Goal: Task Accomplishment & Management: Manage account settings

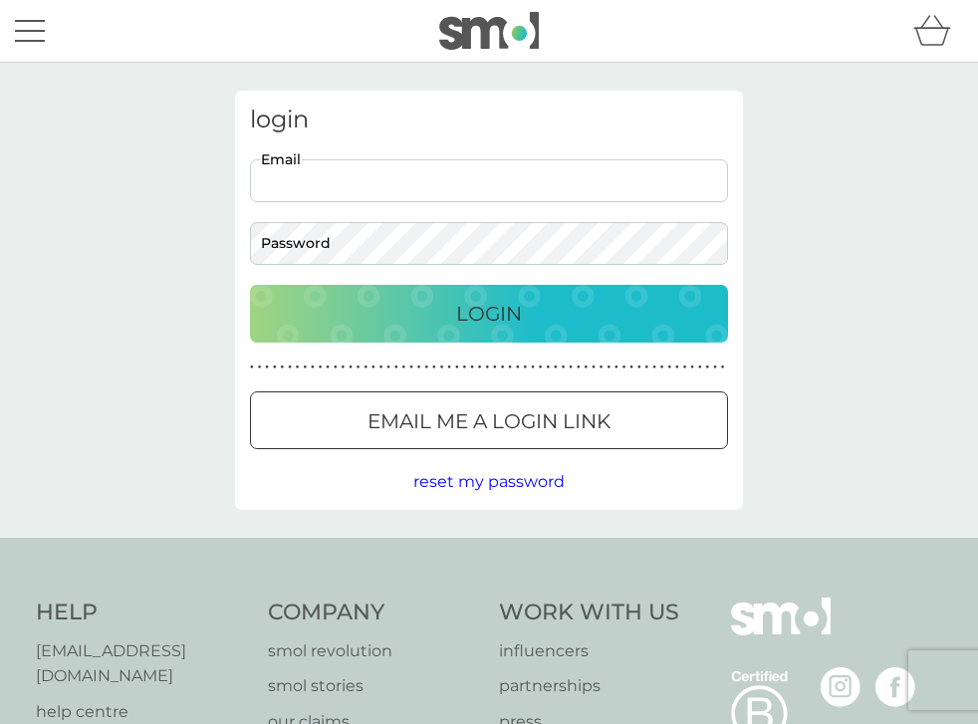
type input "[PERSON_NAME][EMAIL_ADDRESS][DOMAIN_NAME]"
click at [466, 311] on p "Login" at bounding box center [489, 314] width 66 height 32
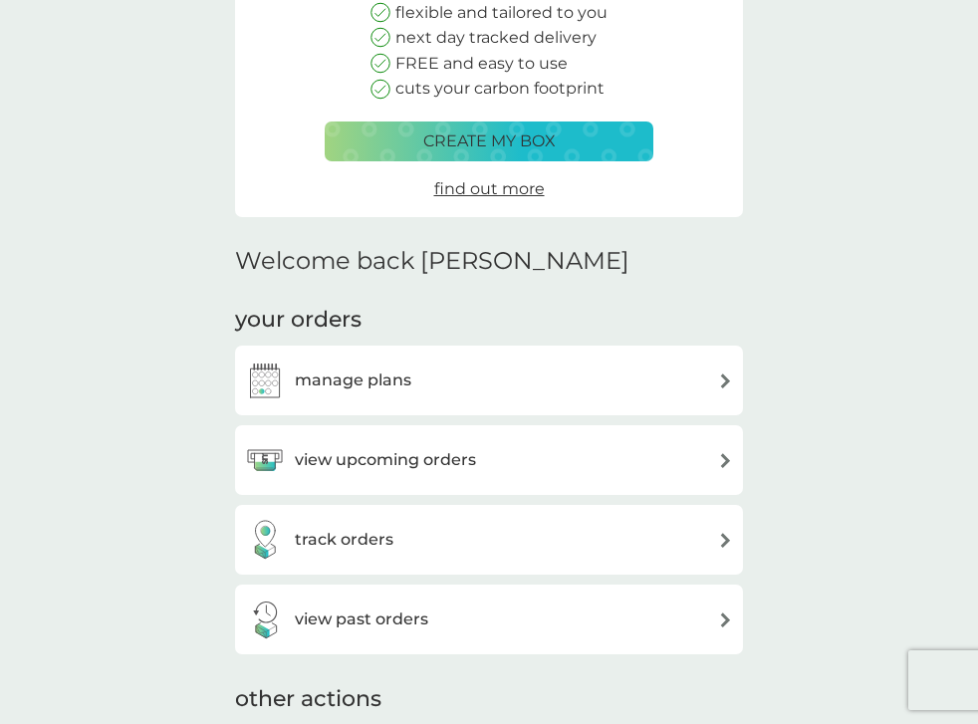
scroll to position [263, 0]
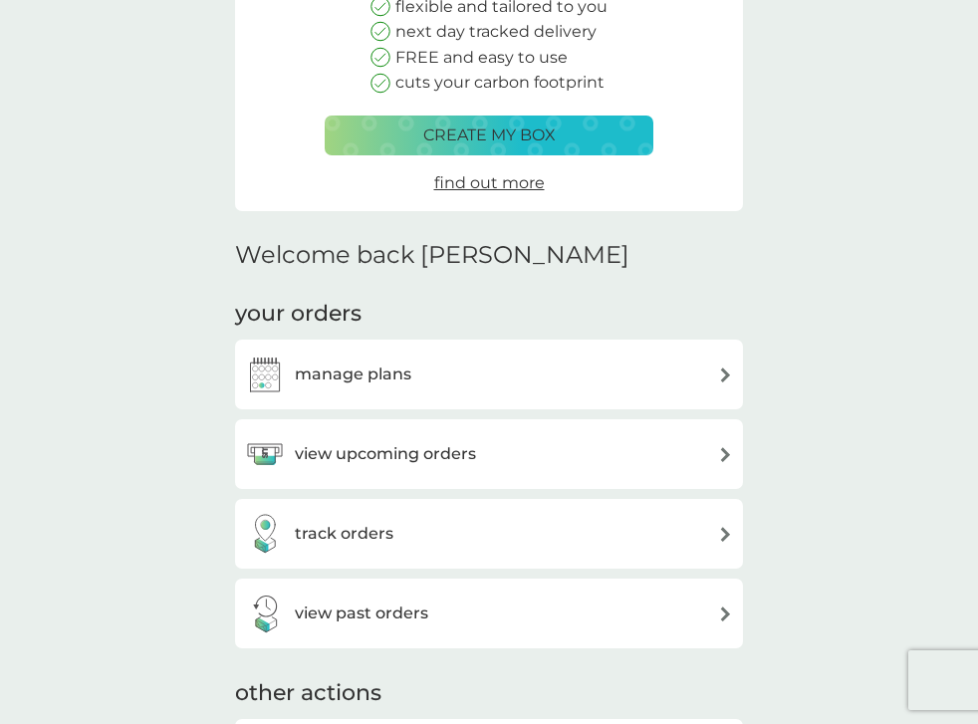
click at [383, 374] on h3 "manage plans" at bounding box center [353, 374] width 117 height 26
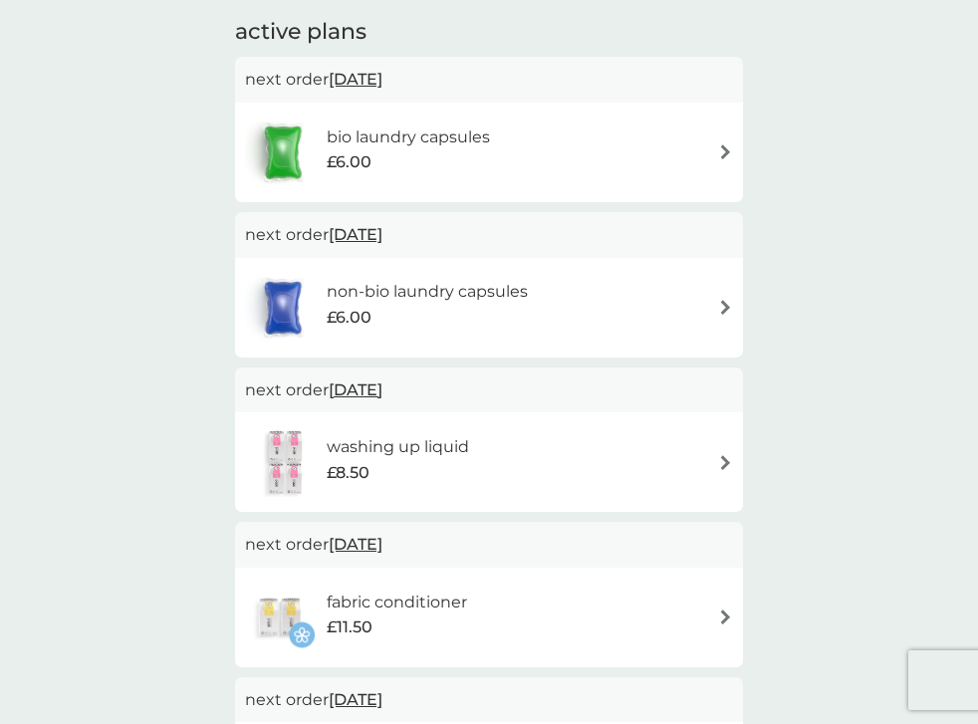
scroll to position [353, 0]
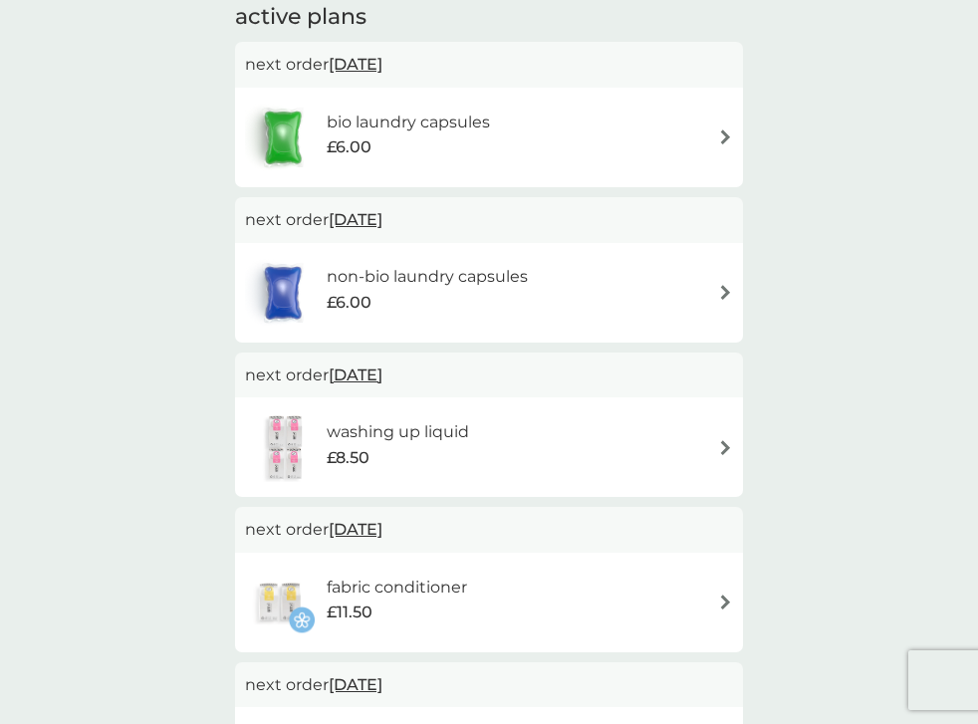
click at [727, 440] on img at bounding box center [725, 447] width 15 height 15
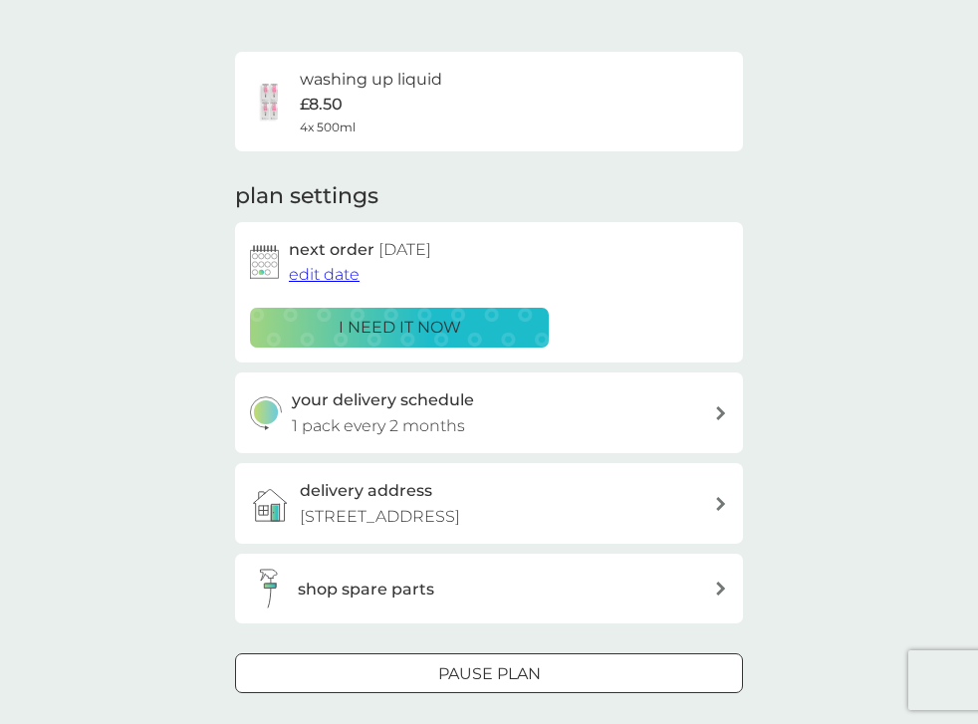
scroll to position [127, 0]
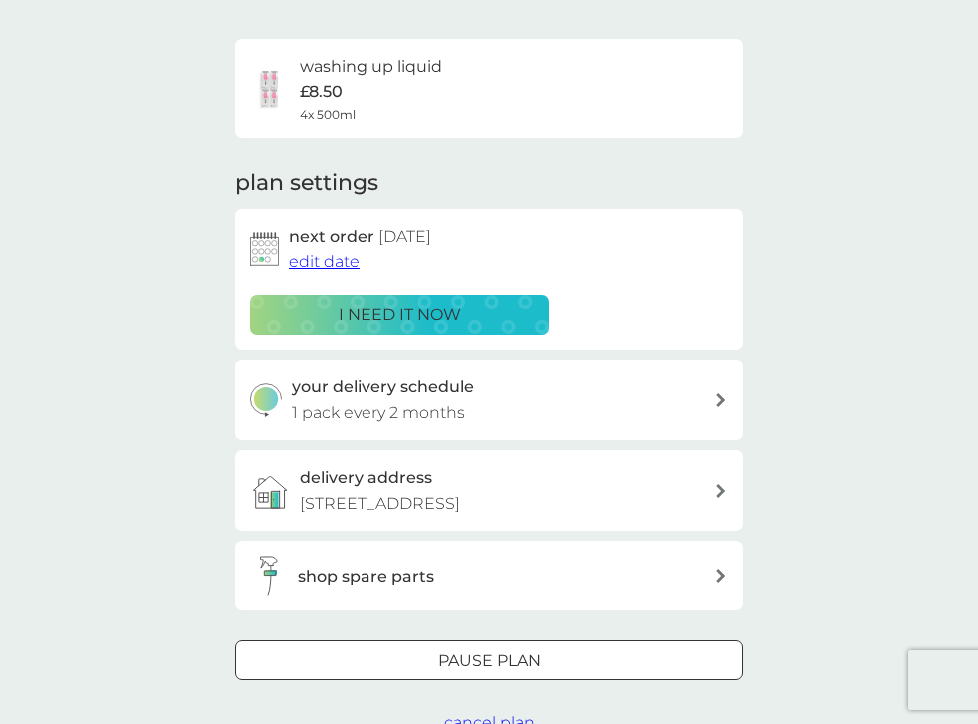
click at [479, 655] on div at bounding box center [489, 661] width 72 height 21
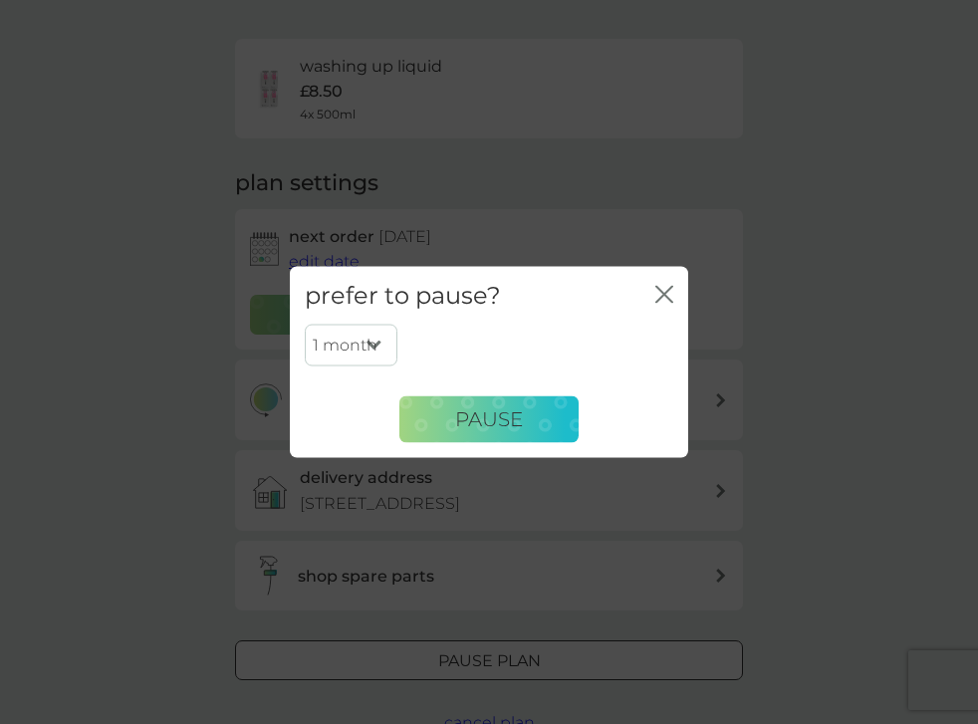
select select "3"
click at [667, 284] on div "close" at bounding box center [664, 295] width 18 height 29
click at [661, 295] on icon "close" at bounding box center [664, 294] width 18 height 18
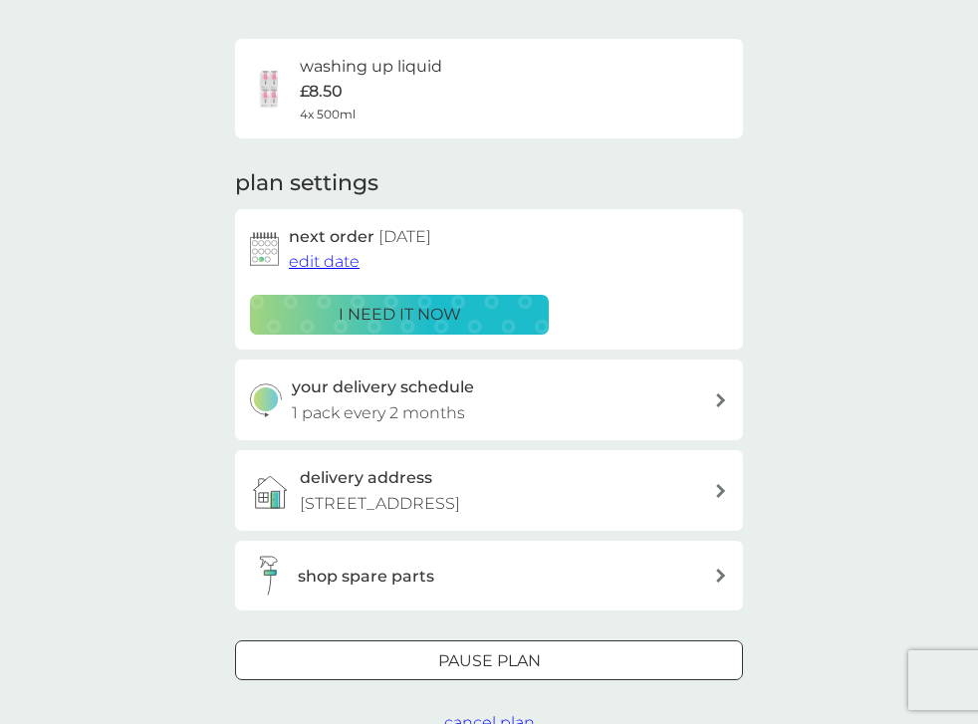
click at [330, 260] on span "edit date" at bounding box center [324, 261] width 71 height 19
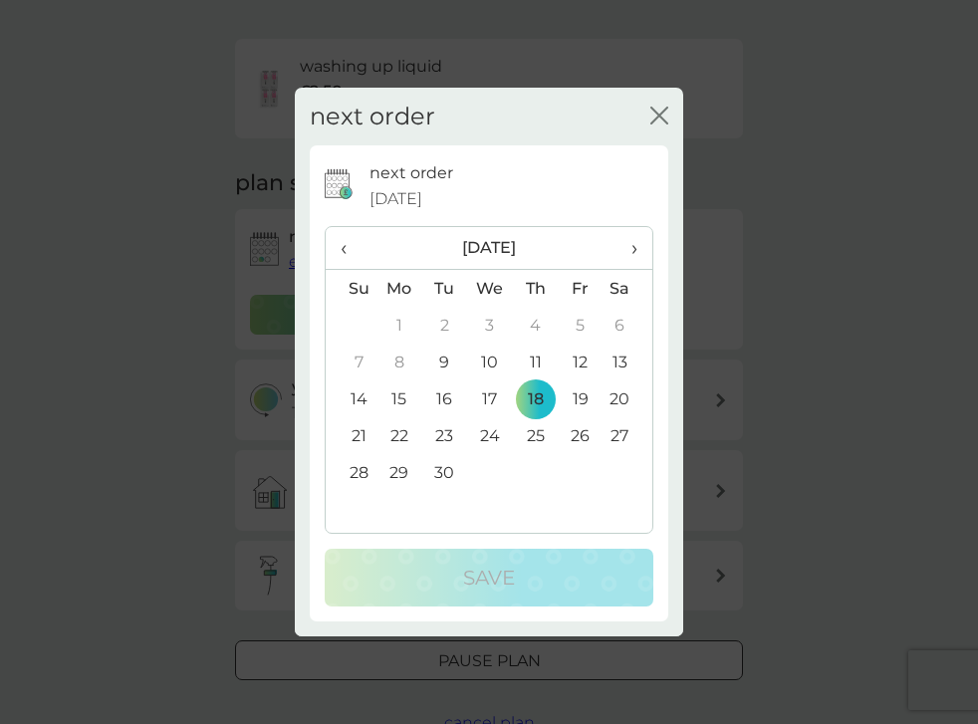
click at [637, 244] on span "›" at bounding box center [627, 248] width 20 height 42
click at [444, 435] on td "18" at bounding box center [444, 435] width 45 height 37
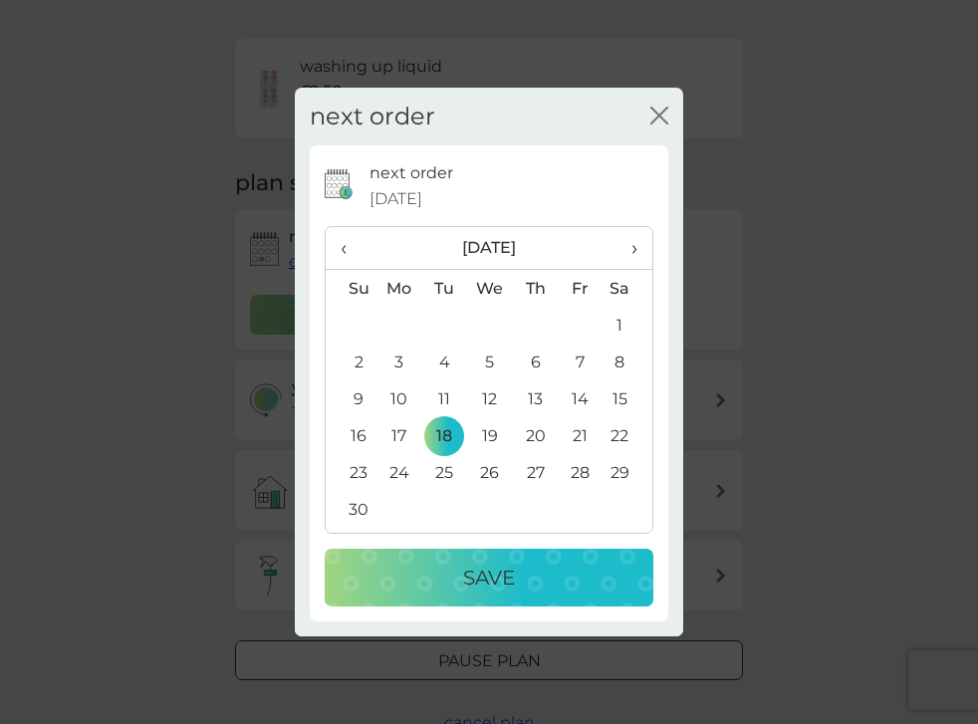
click at [492, 573] on p "Save" at bounding box center [489, 578] width 52 height 32
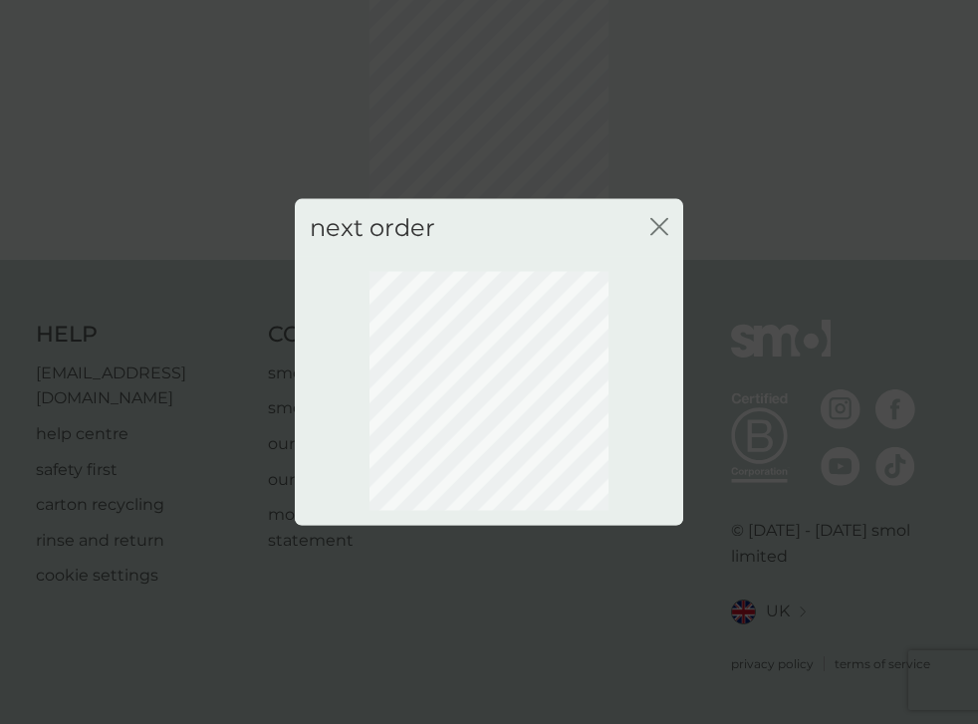
scroll to position [110, 0]
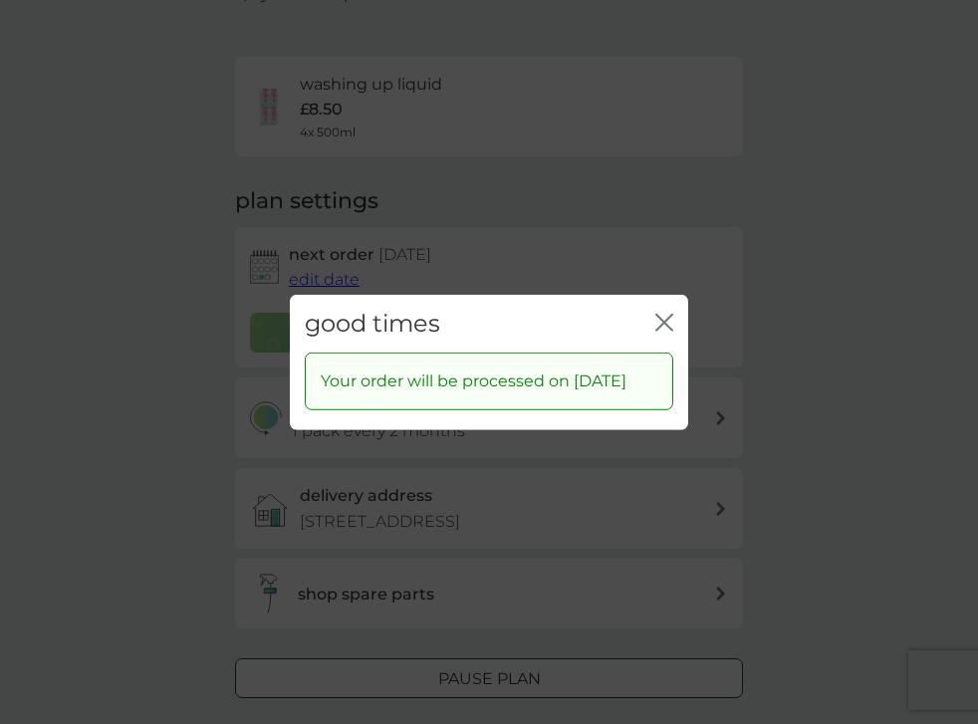
click at [666, 313] on icon "close" at bounding box center [664, 322] width 18 height 18
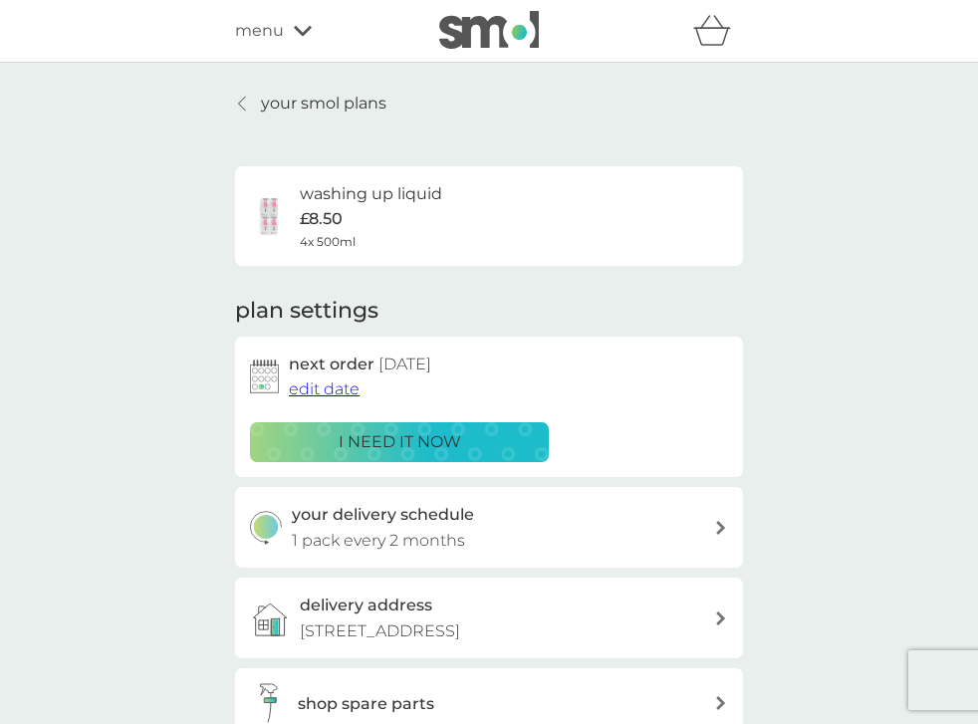
scroll to position [0, 0]
click at [365, 109] on p "your smol plans" at bounding box center [323, 104] width 125 height 26
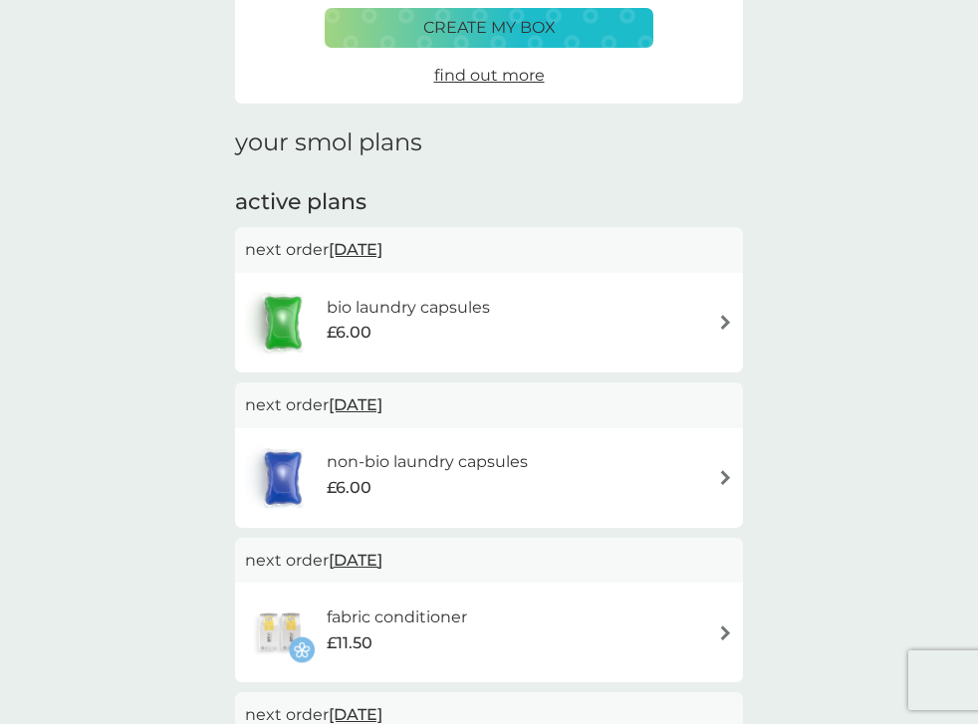
scroll to position [201, 0]
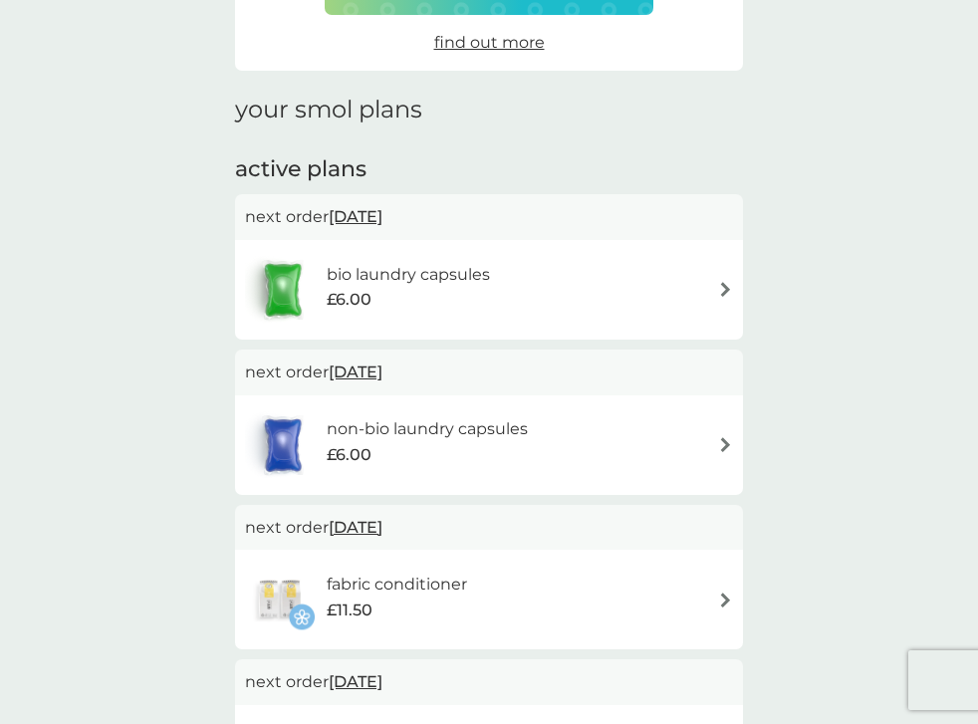
click at [731, 594] on img at bounding box center [725, 599] width 15 height 15
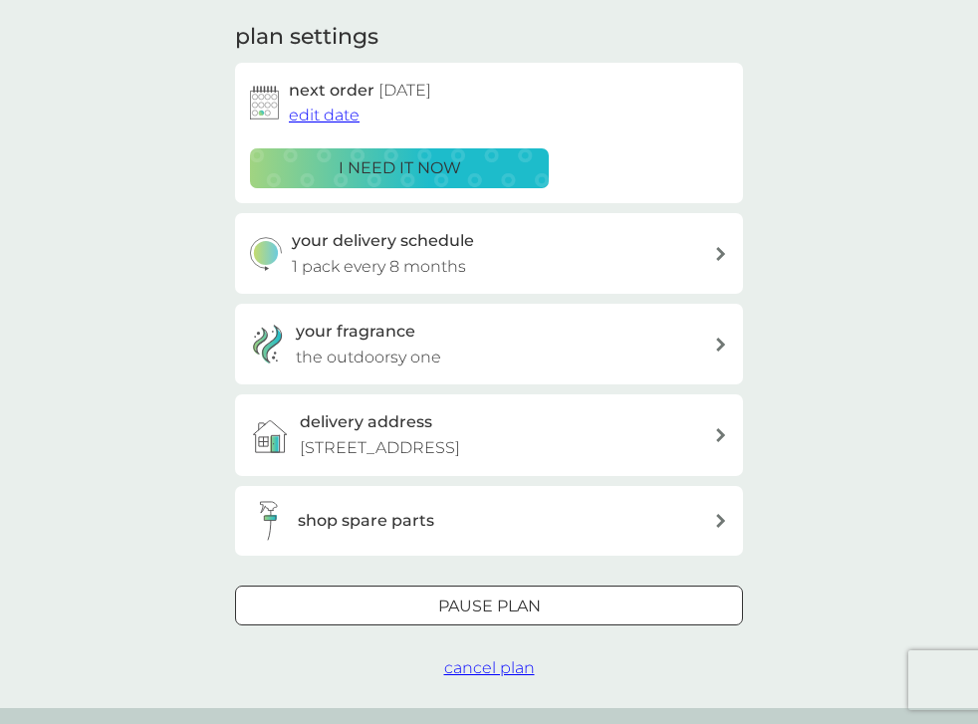
scroll to position [277, 0]
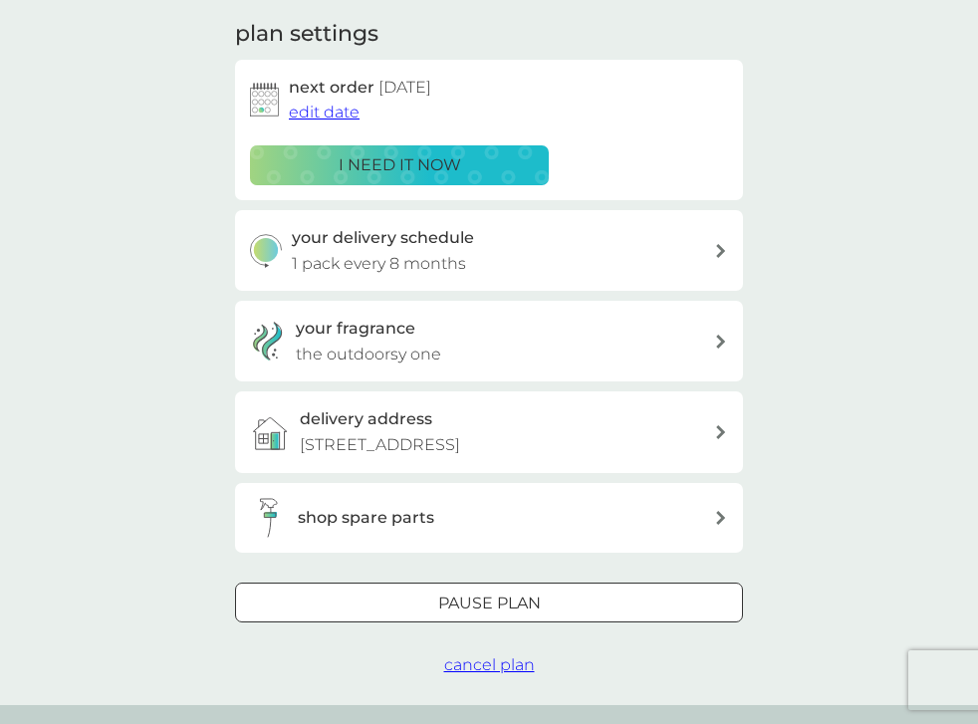
click at [508, 658] on span "cancel plan" at bounding box center [489, 664] width 91 height 19
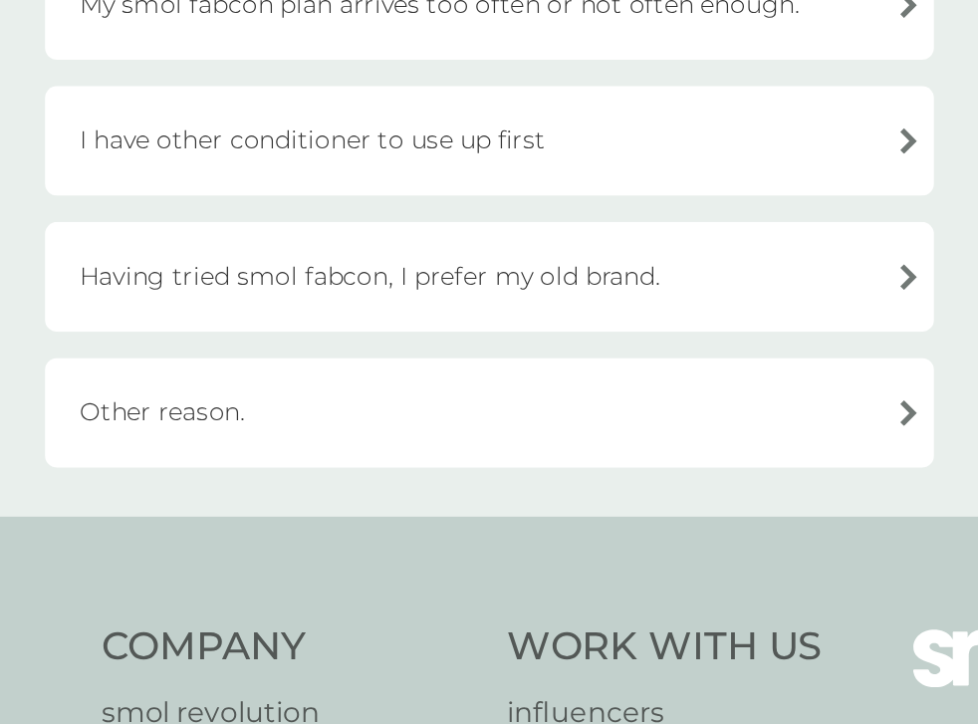
scroll to position [547, 0]
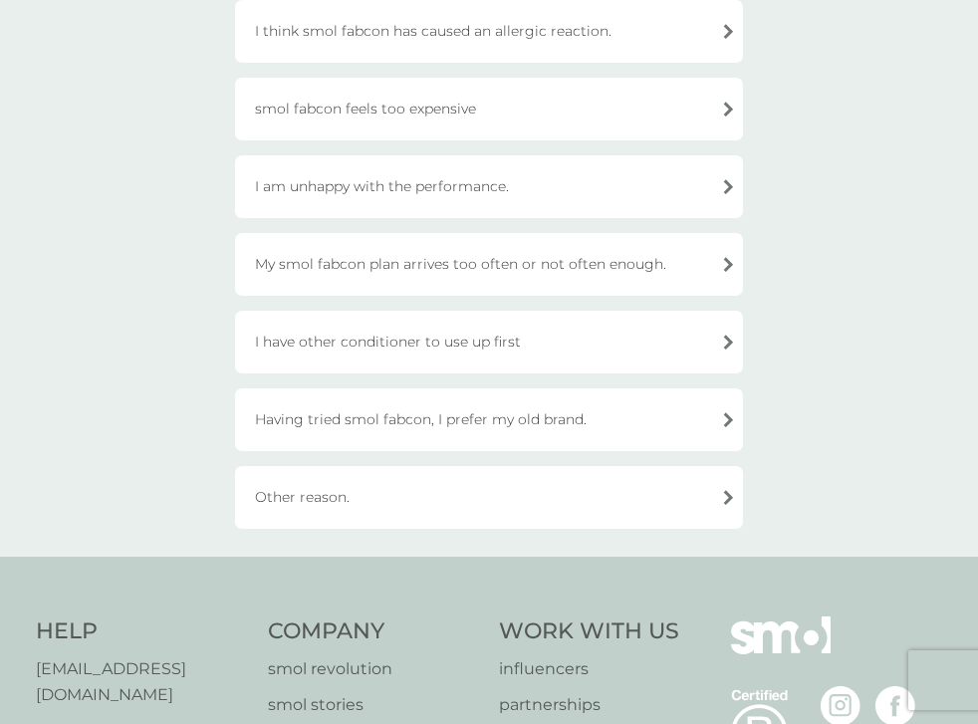
click at [303, 496] on div "Other reason." at bounding box center [489, 497] width 508 height 63
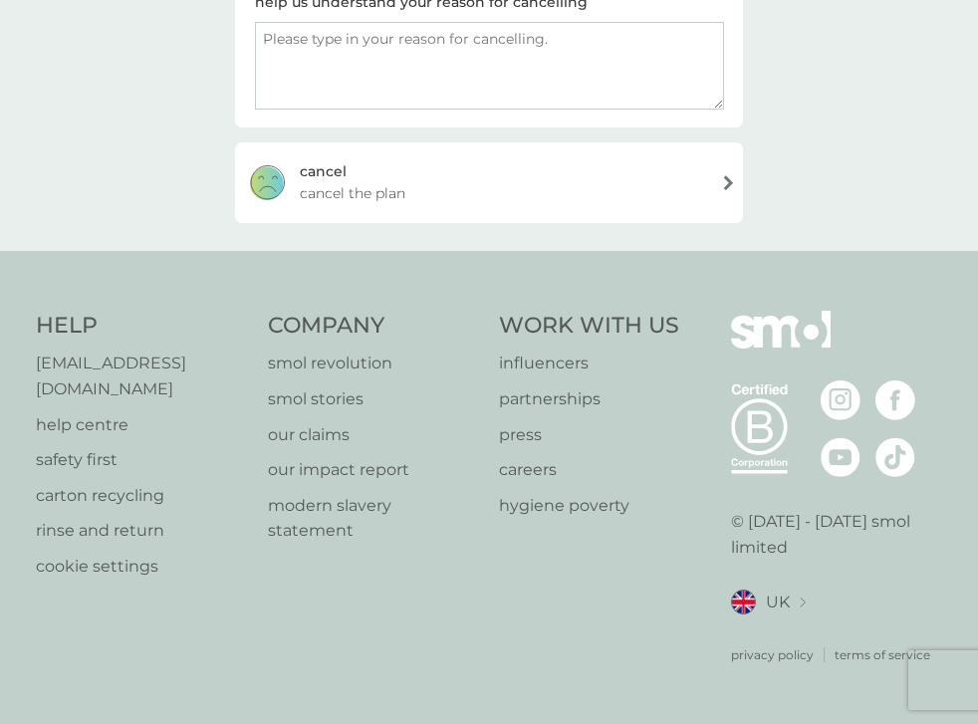
scroll to position [349, 0]
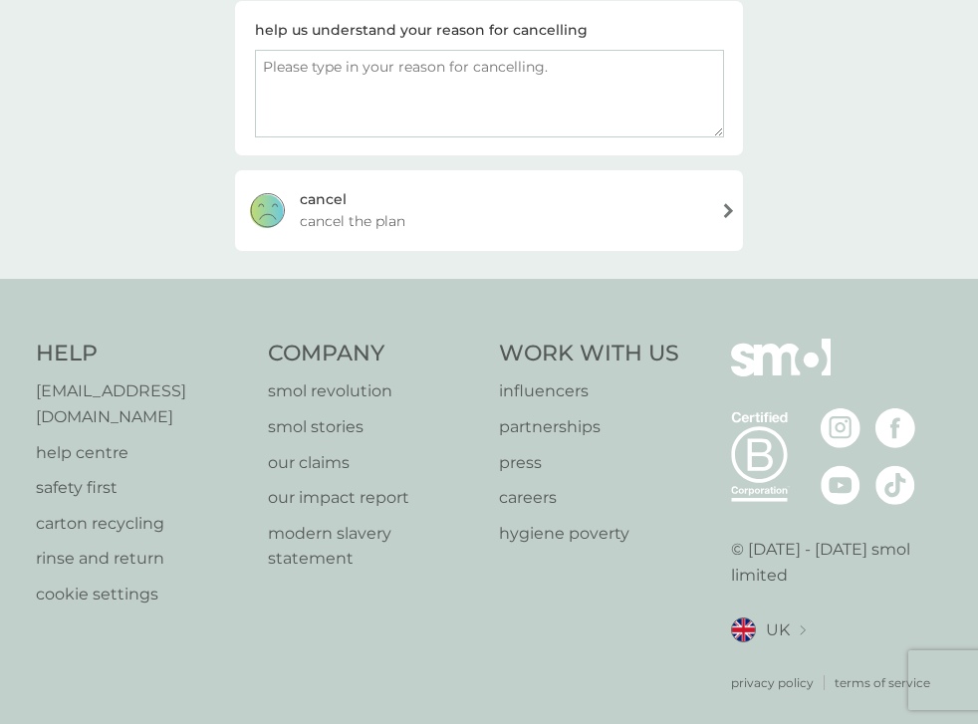
click at [276, 87] on textarea at bounding box center [489, 94] width 469 height 88
type textarea "I no longer use laundry conditioner"
click at [362, 217] on span "cancel the plan" at bounding box center [353, 221] width 106 height 22
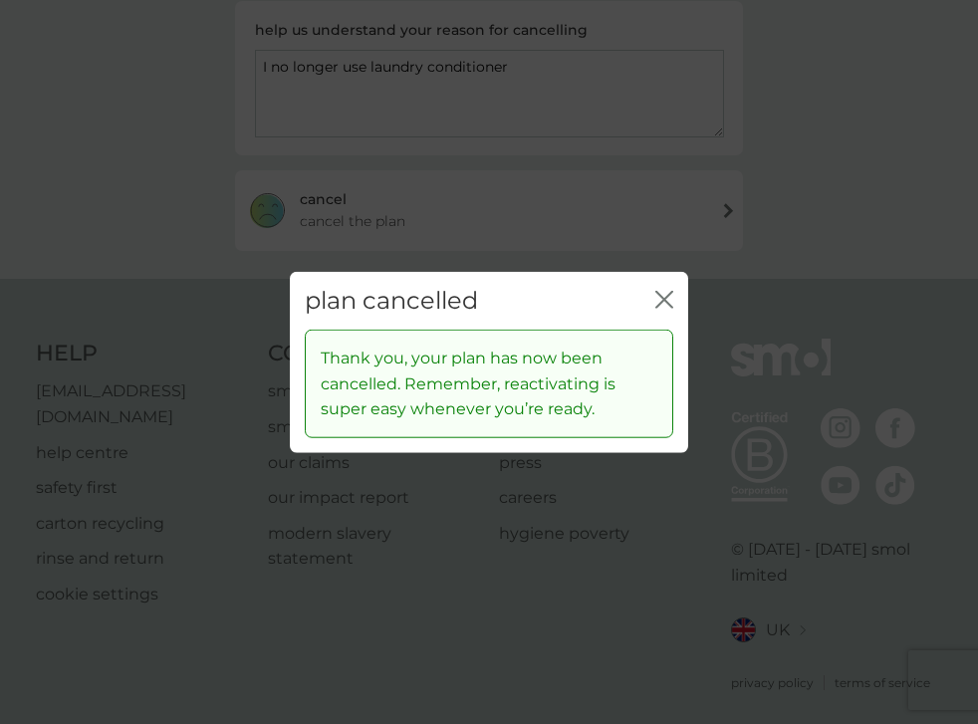
click at [666, 297] on icon "close" at bounding box center [664, 299] width 18 height 18
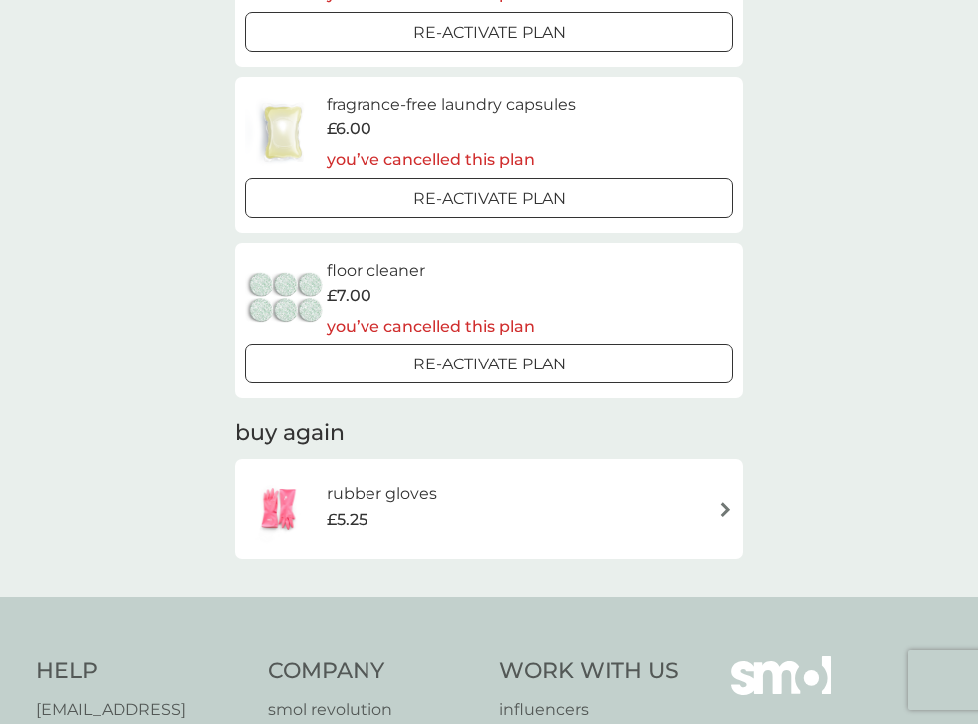
scroll to position [1491, 0]
